Goal: Task Accomplishment & Management: Manage account settings

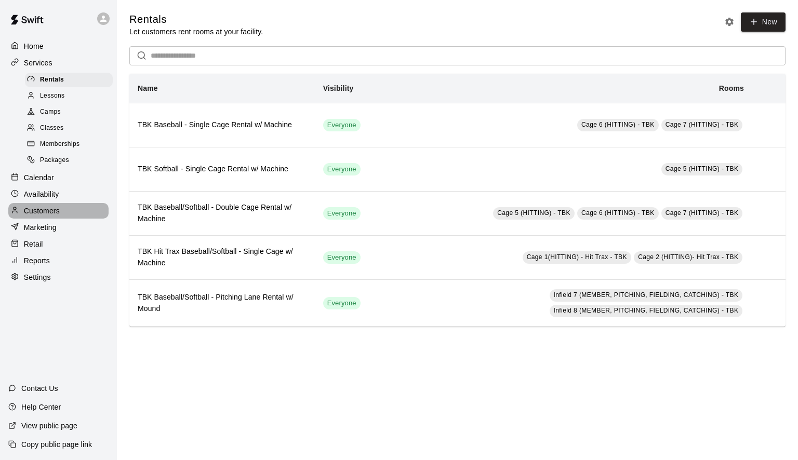
click at [35, 216] on p "Customers" at bounding box center [42, 211] width 36 height 10
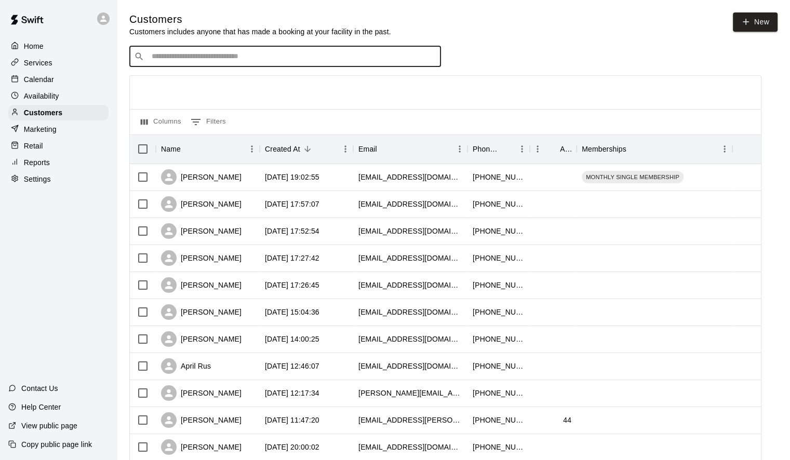
click at [231, 57] on input "Search customers by name or email" at bounding box center [293, 56] width 288 height 10
type input "*****"
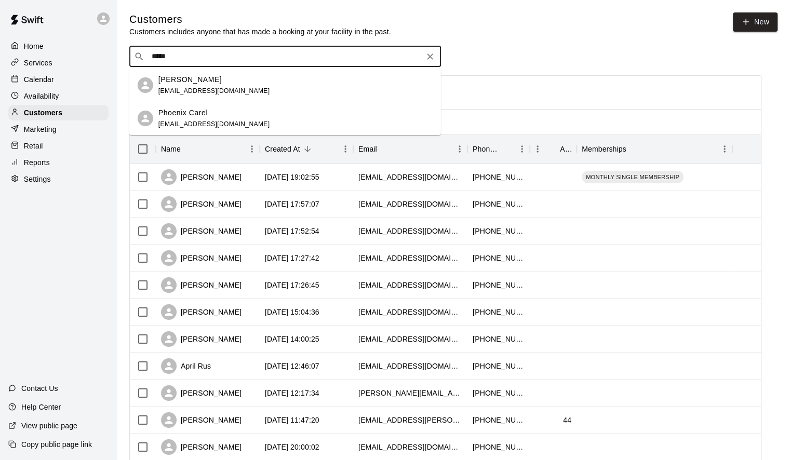
click at [177, 82] on p "[PERSON_NAME]" at bounding box center [189, 79] width 63 height 11
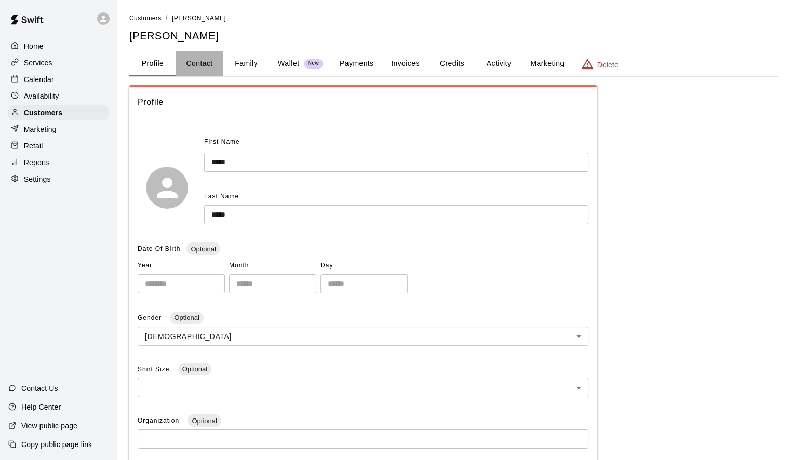
click at [192, 66] on button "Contact" at bounding box center [199, 63] width 47 height 25
select select "**"
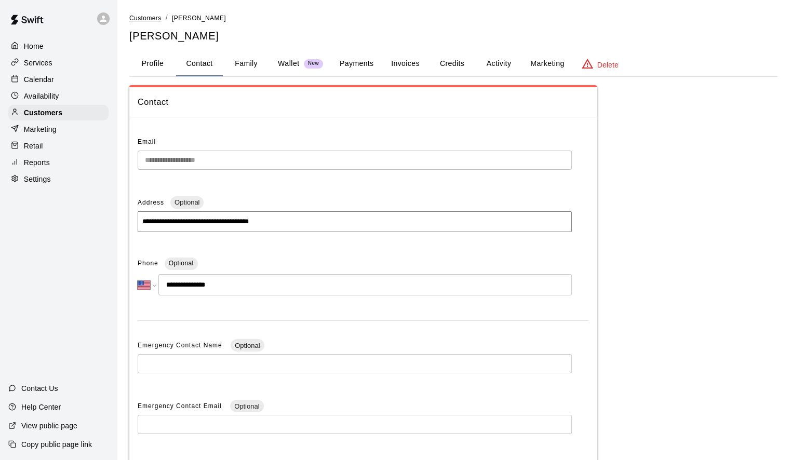
click at [144, 20] on span "Customers" at bounding box center [145, 18] width 32 height 7
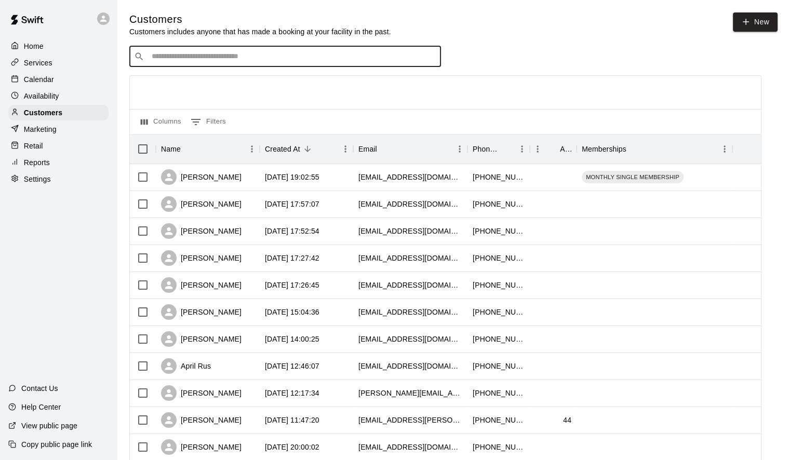
click at [235, 59] on input "Search customers by name or email" at bounding box center [293, 56] width 288 height 10
type input "*******"
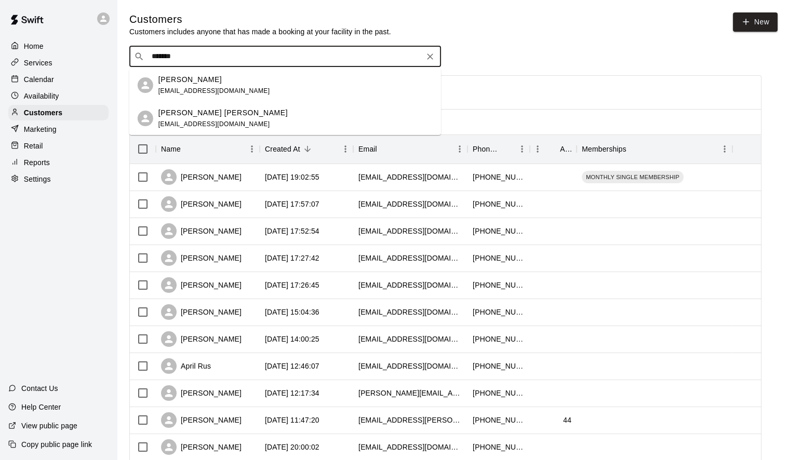
click at [186, 87] on span "[EMAIL_ADDRESS][DOMAIN_NAME]" at bounding box center [214, 90] width 112 height 7
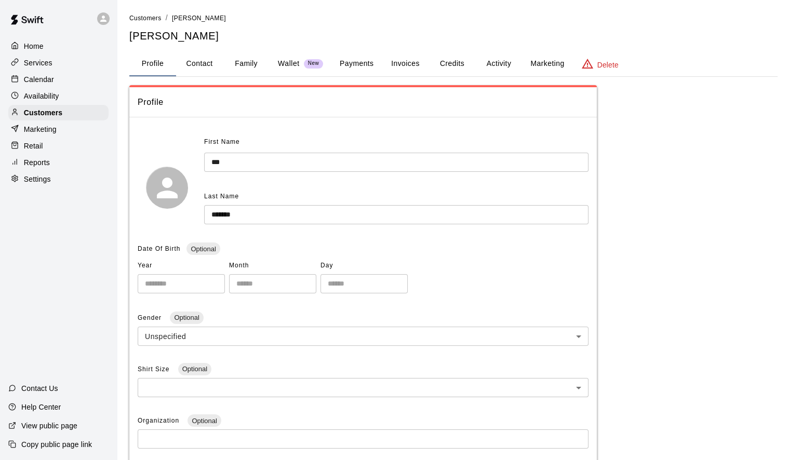
click at [200, 59] on button "Contact" at bounding box center [199, 63] width 47 height 25
select select "**"
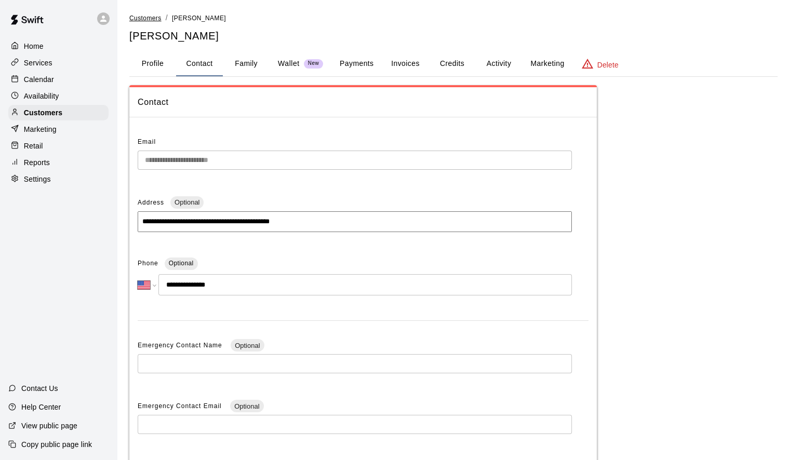
click at [161, 19] on span "Customers" at bounding box center [145, 18] width 32 height 7
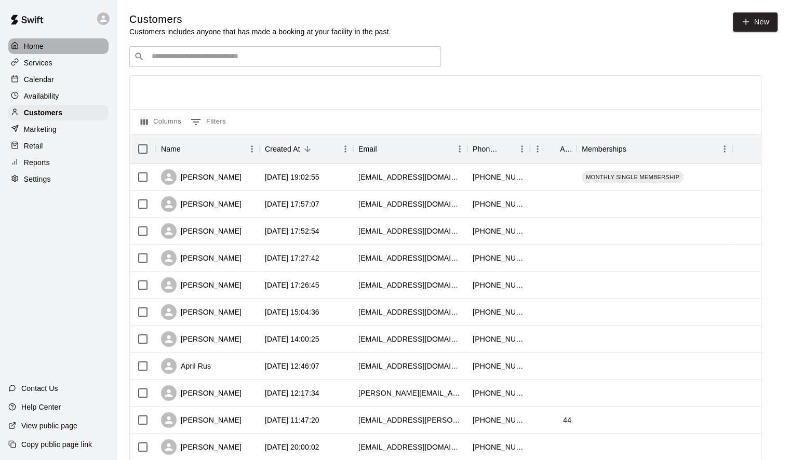
click at [33, 44] on p "Home" at bounding box center [34, 46] width 20 height 10
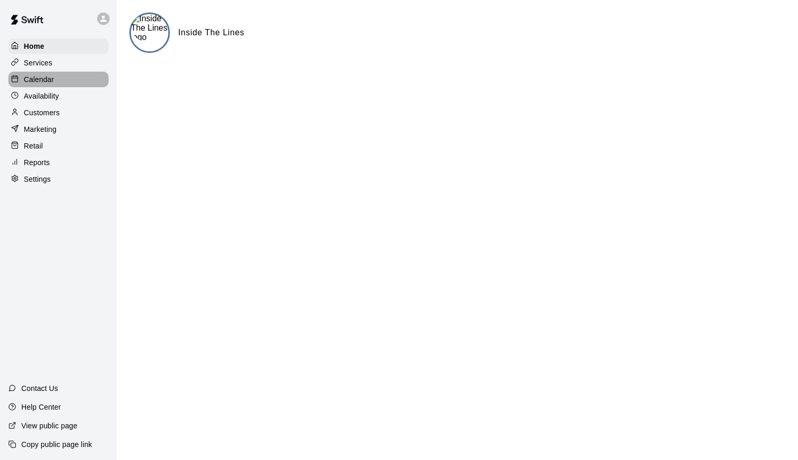
click at [35, 80] on p "Calendar" at bounding box center [39, 79] width 30 height 10
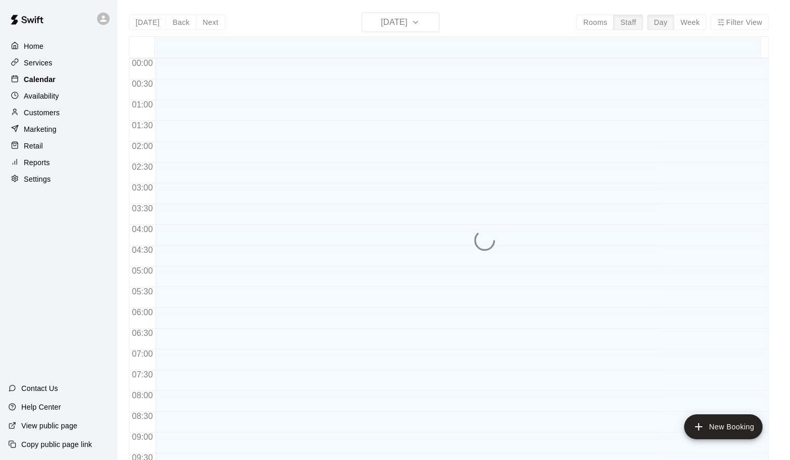
scroll to position [583, 0]
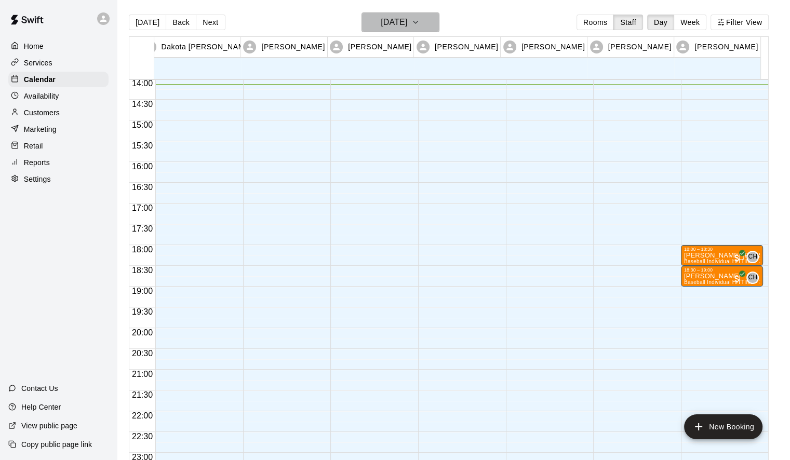
click at [426, 20] on button "[DATE]" at bounding box center [400, 22] width 78 height 20
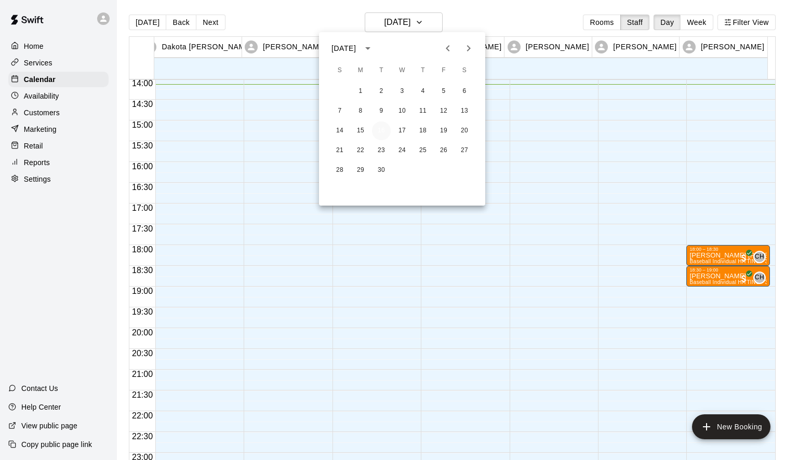
click at [384, 132] on button "16" at bounding box center [381, 131] width 19 height 19
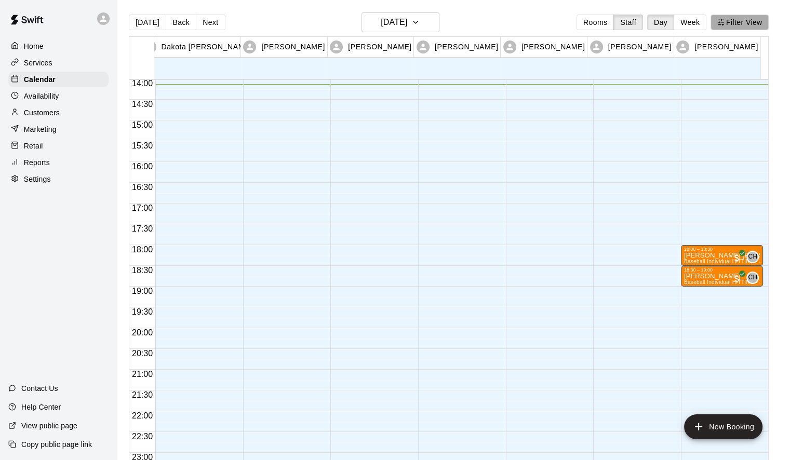
click at [752, 16] on button "Filter View" at bounding box center [739, 23] width 58 height 16
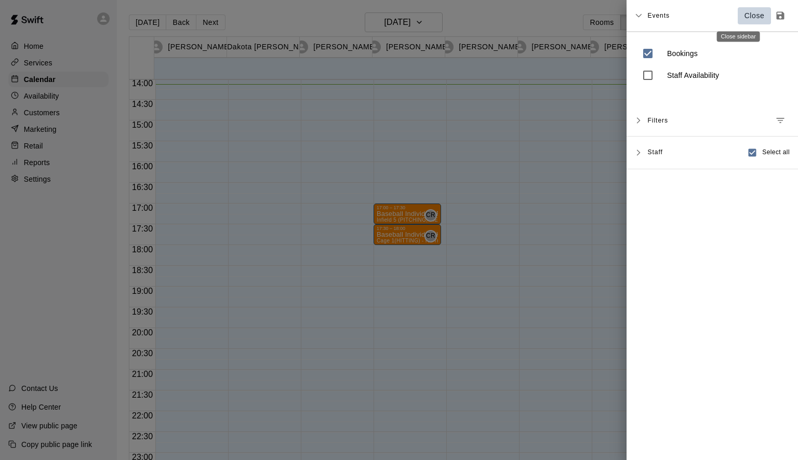
click at [744, 16] on p "Close" at bounding box center [754, 15] width 20 height 11
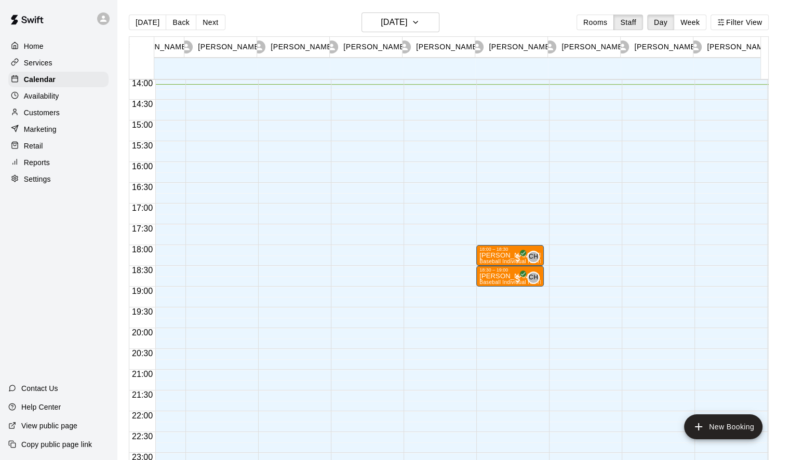
scroll to position [0, 334]
